Goal: Check status

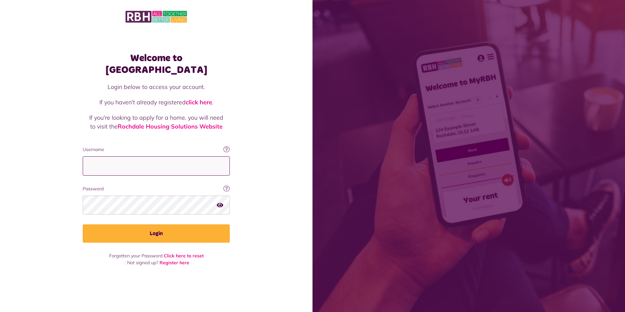
click at [148, 162] on input "Username" at bounding box center [156, 165] width 147 height 19
click at [137, 161] on input "Username" at bounding box center [156, 165] width 147 height 19
type input "**********"
click at [83, 224] on button "Login" at bounding box center [156, 233] width 147 height 18
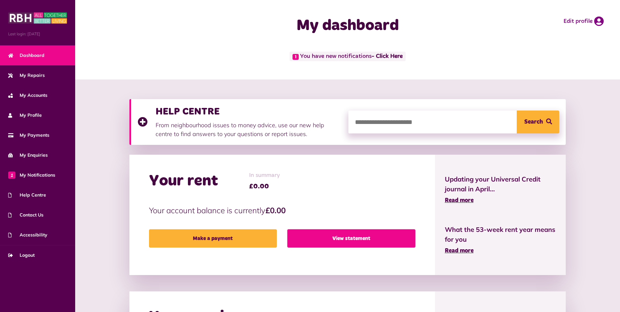
click at [352, 235] on link "View statement" at bounding box center [351, 238] width 128 height 18
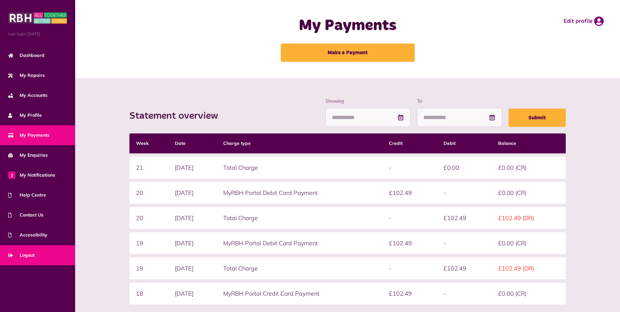
click at [27, 254] on span "Logout" at bounding box center [21, 255] width 26 height 7
